Goal: Task Accomplishment & Management: Complete application form

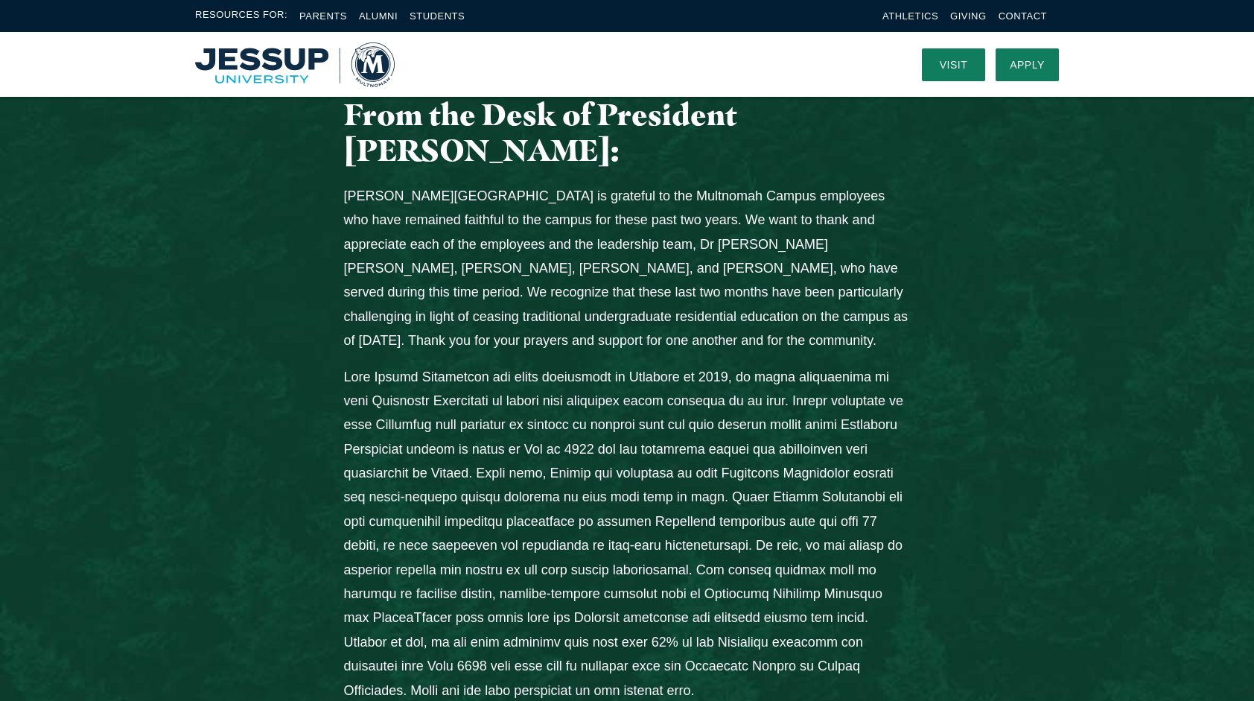
scroll to position [521, 0]
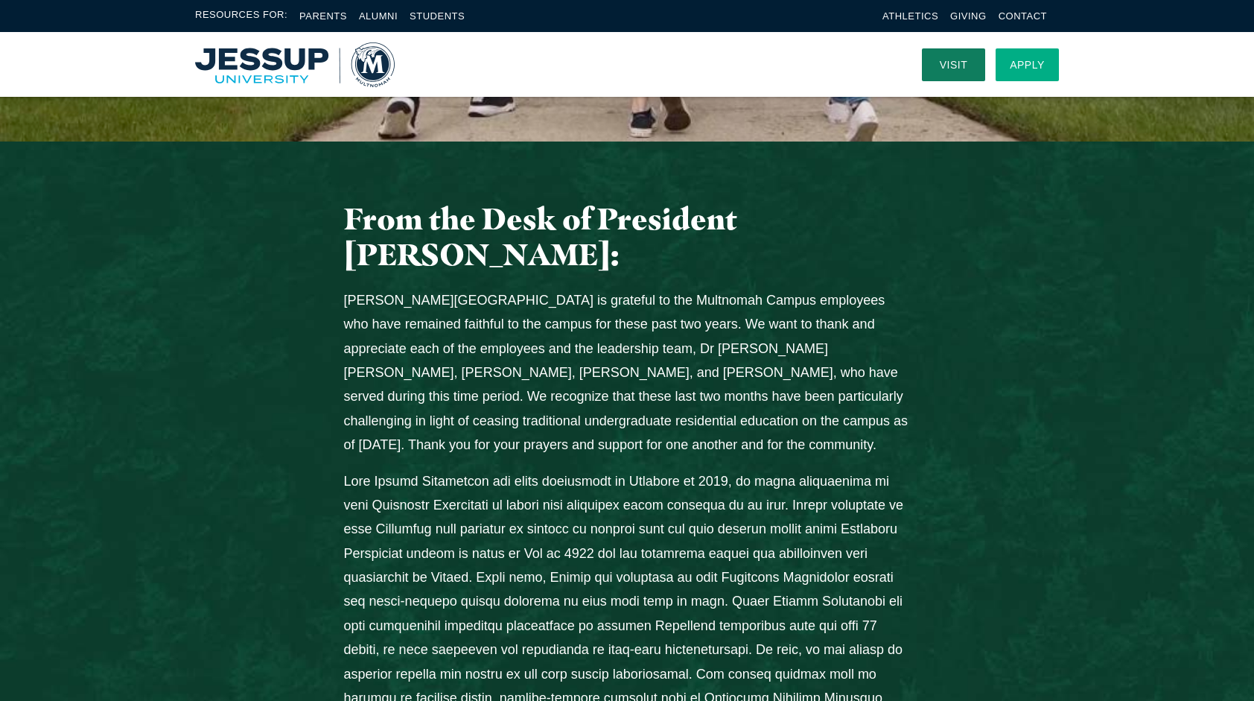
click at [1020, 65] on link "Apply" at bounding box center [1027, 64] width 63 height 33
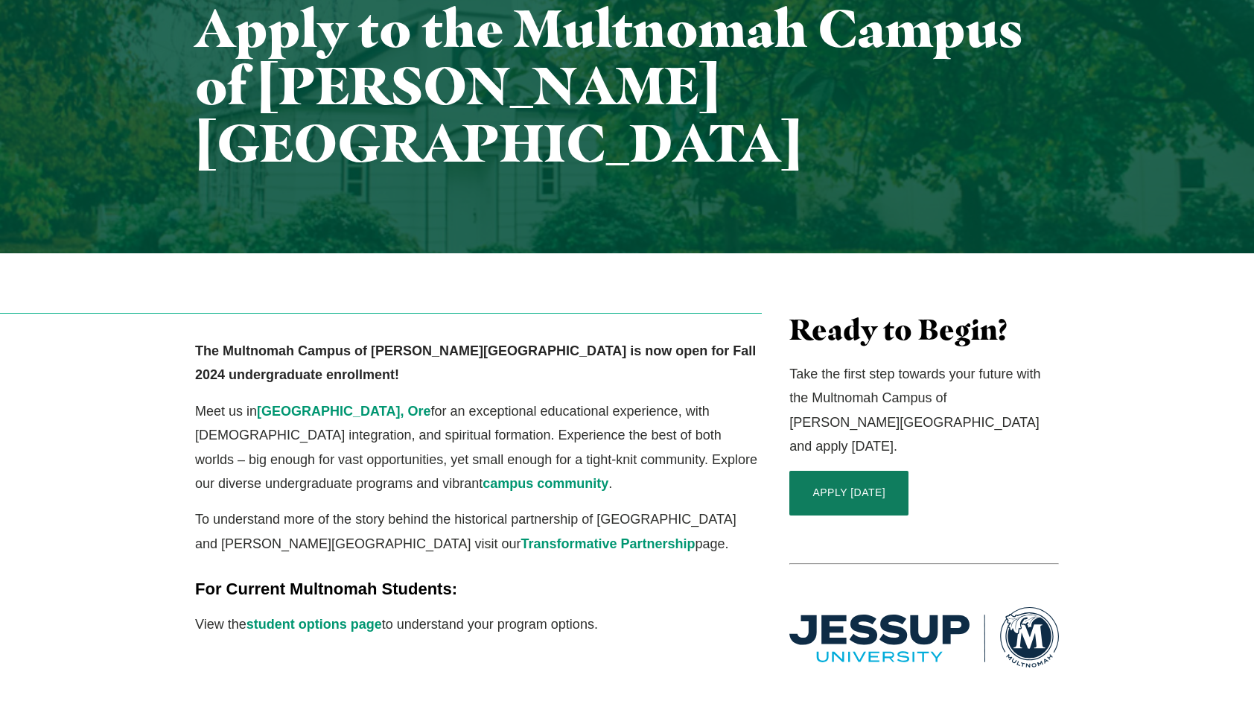
scroll to position [372, 0]
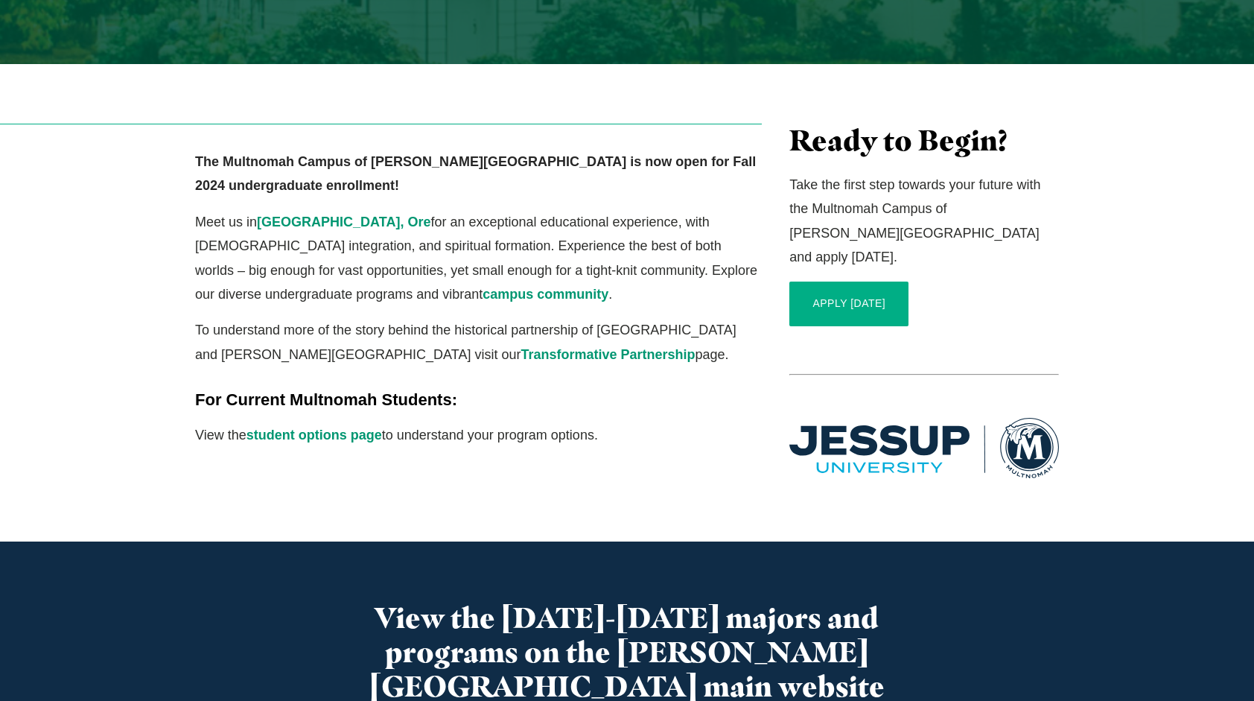
click at [846, 281] on link "APPLY TODAY" at bounding box center [848, 303] width 119 height 45
